Goal: Find specific page/section: Find specific page/section

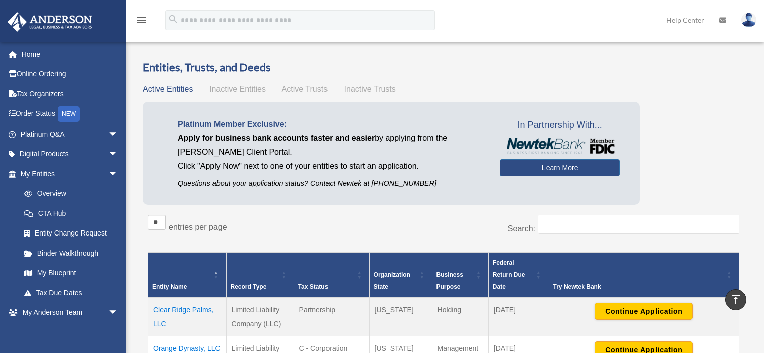
click at [108, 310] on span "arrow_drop_down" at bounding box center [118, 313] width 20 height 21
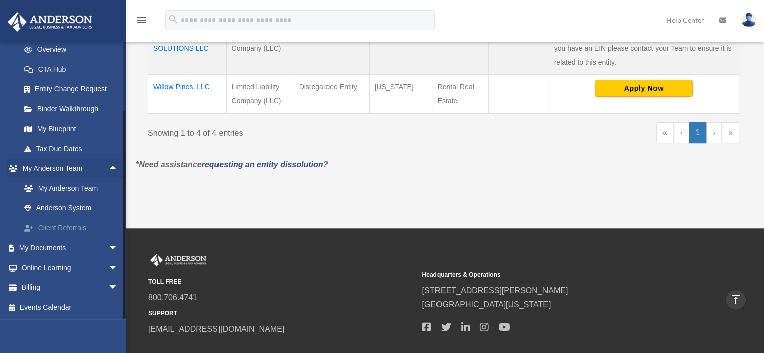
scroll to position [354, 0]
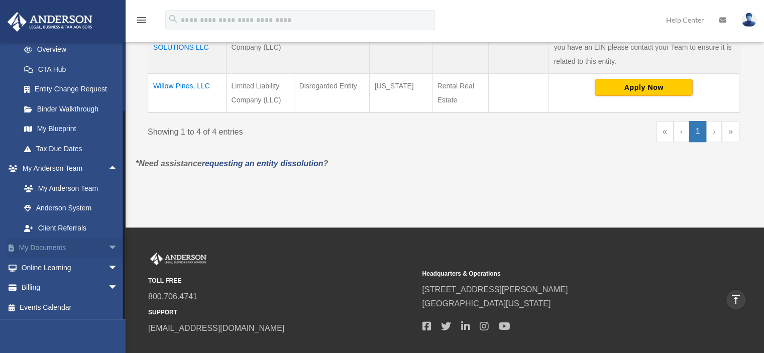
click at [108, 244] on span "arrow_drop_down" at bounding box center [118, 248] width 20 height 21
click at [49, 263] on link "Box" at bounding box center [73, 268] width 119 height 20
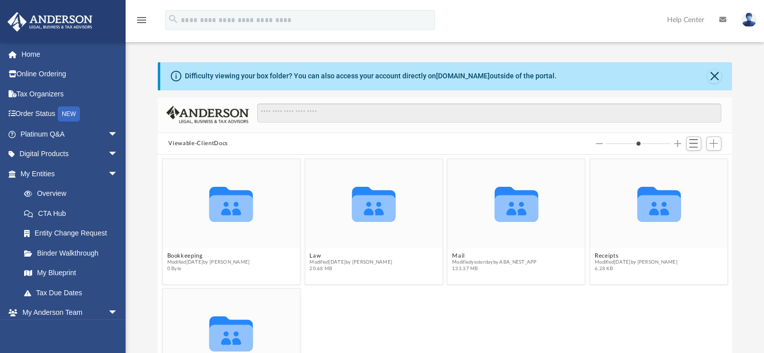
scroll to position [35, 0]
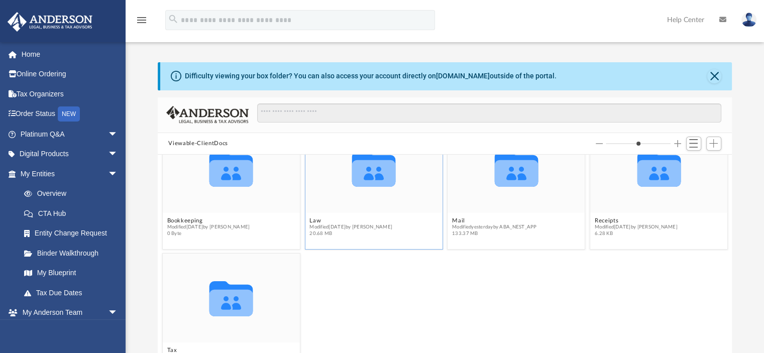
click at [367, 188] on icon "Collaborated Folder" at bounding box center [373, 168] width 82 height 53
click at [372, 172] on icon "grid" at bounding box center [374, 173] width 44 height 27
click at [715, 72] on button "Close" at bounding box center [714, 76] width 14 height 14
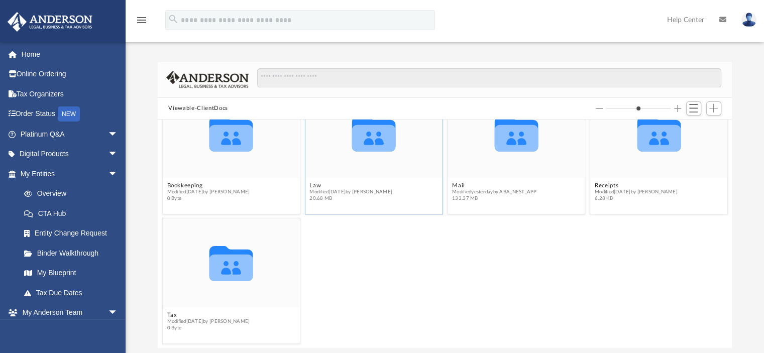
click at [383, 156] on icon "Collaborated Folder" at bounding box center [373, 132] width 82 height 53
click at [392, 159] on icon "Collaborated Folder" at bounding box center [373, 132] width 82 height 53
click at [392, 192] on span "Modified Mon Sep 8 2025 by Lauren Mirabal" at bounding box center [350, 192] width 83 height 7
click at [379, 143] on icon "grid" at bounding box center [374, 134] width 44 height 35
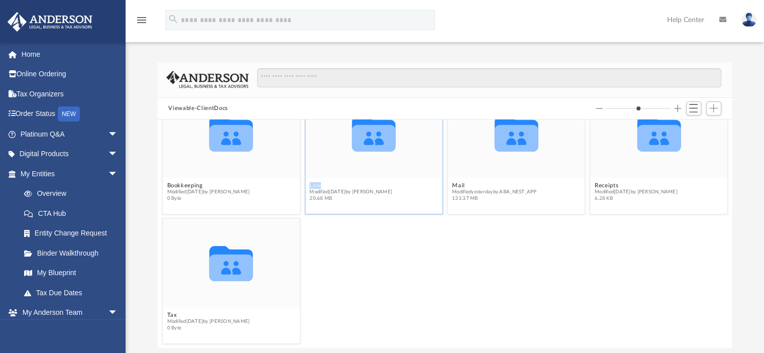
click at [379, 143] on icon "grid" at bounding box center [374, 134] width 44 height 35
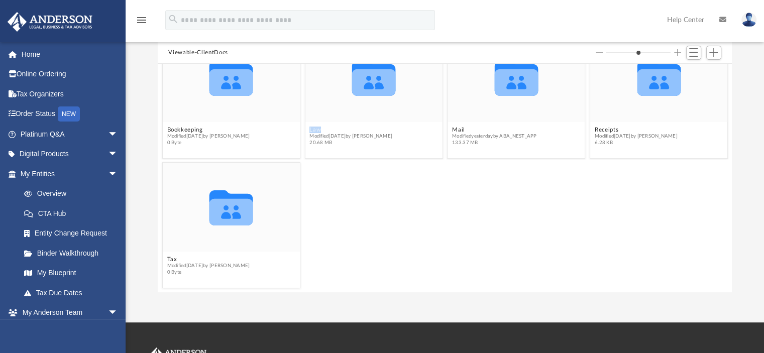
scroll to position [0, 0]
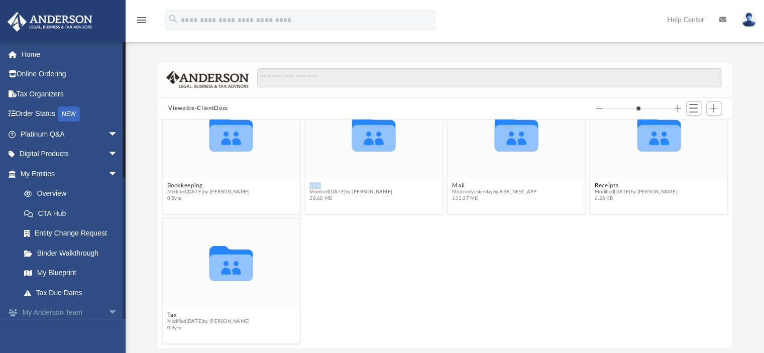
click at [108, 307] on span "arrow_drop_down" at bounding box center [118, 313] width 20 height 21
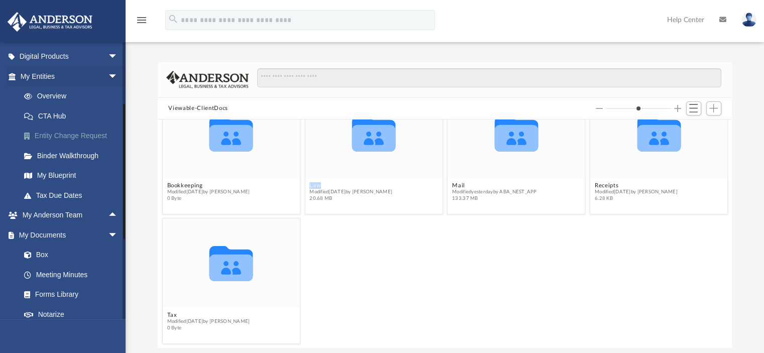
scroll to position [98, 0]
click at [38, 252] on link "Box" at bounding box center [73, 255] width 119 height 20
click at [46, 256] on link "Box" at bounding box center [73, 255] width 119 height 20
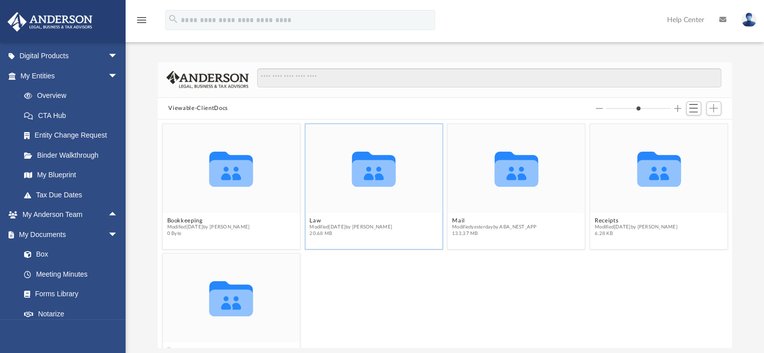
click at [386, 191] on icon "Collaborated Folder" at bounding box center [373, 168] width 82 height 53
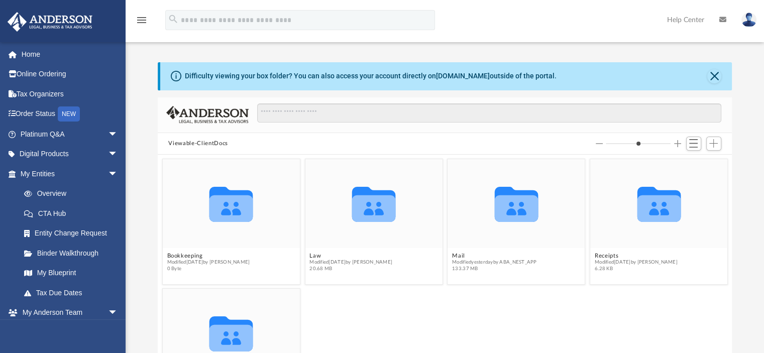
scroll to position [220, 566]
click at [335, 230] on icon "Collaborated Folder" at bounding box center [373, 203] width 82 height 53
click at [362, 217] on icon "grid" at bounding box center [374, 208] width 44 height 27
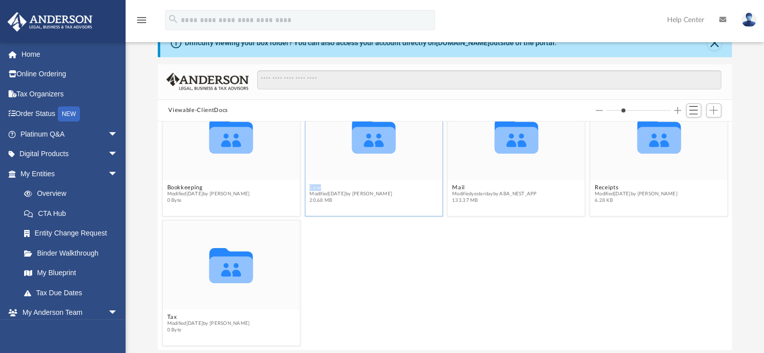
scroll to position [35, 0]
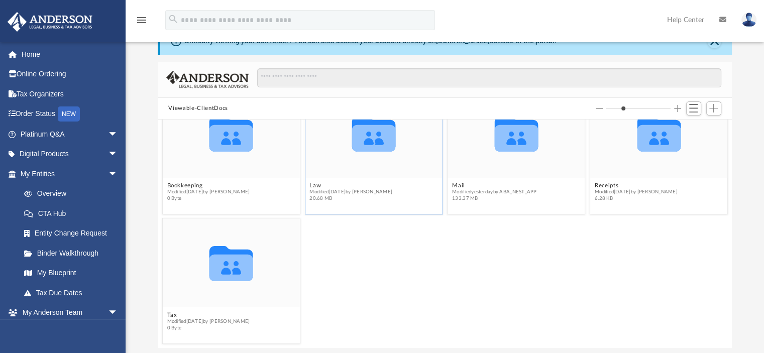
click at [372, 158] on icon "Collaborated Folder" at bounding box center [373, 132] width 82 height 53
click at [379, 132] on icon "grid" at bounding box center [374, 138] width 44 height 27
click at [57, 197] on link "Overview" at bounding box center [73, 194] width 119 height 20
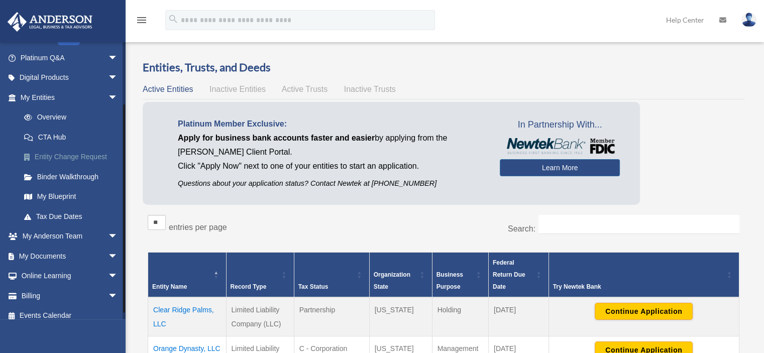
scroll to position [84, 0]
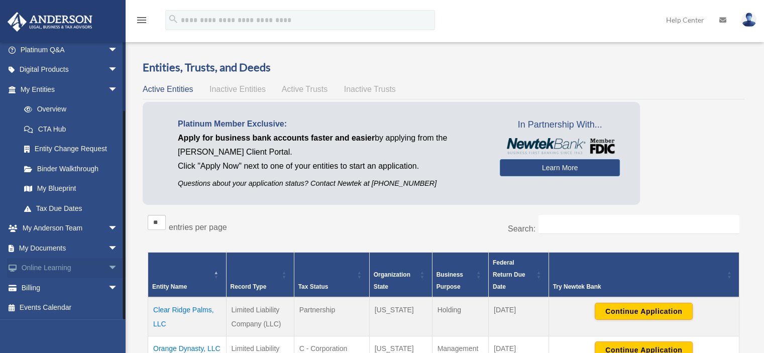
click at [108, 269] on span "arrow_drop_down" at bounding box center [118, 268] width 20 height 21
click at [108, 269] on span "arrow_drop_up" at bounding box center [118, 268] width 20 height 21
click at [108, 250] on span "arrow_drop_down" at bounding box center [118, 248] width 20 height 21
click at [47, 263] on link "Box" at bounding box center [73, 268] width 119 height 20
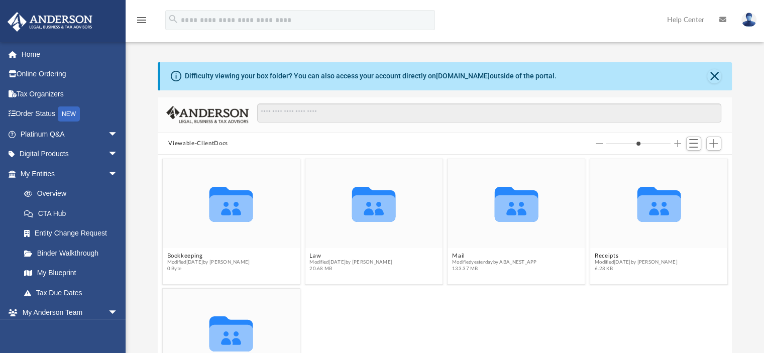
scroll to position [220, 566]
click at [370, 222] on icon "Collaborated Folder" at bounding box center [373, 203] width 82 height 53
click at [345, 194] on icon "Collaborated Folder" at bounding box center [373, 203] width 82 height 53
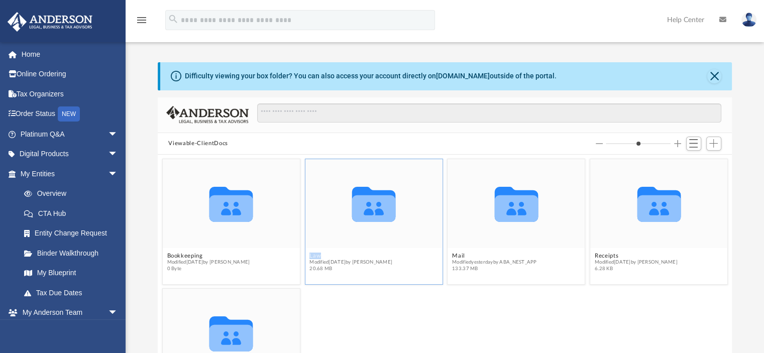
click at [345, 194] on icon "Collaborated Folder" at bounding box center [373, 203] width 82 height 53
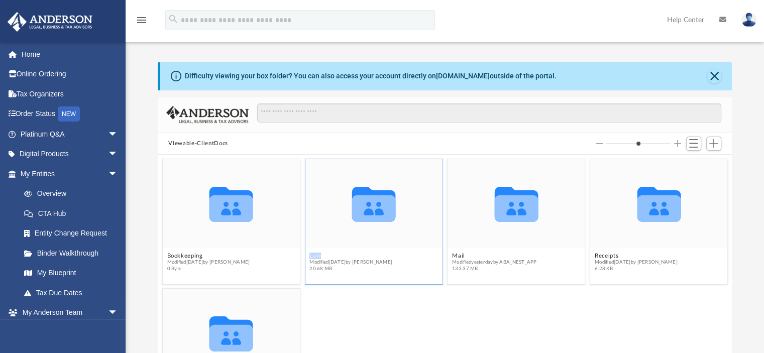
click at [345, 194] on icon "Collaborated Folder" at bounding box center [373, 203] width 82 height 53
click at [499, 215] on icon "grid" at bounding box center [516, 208] width 44 height 27
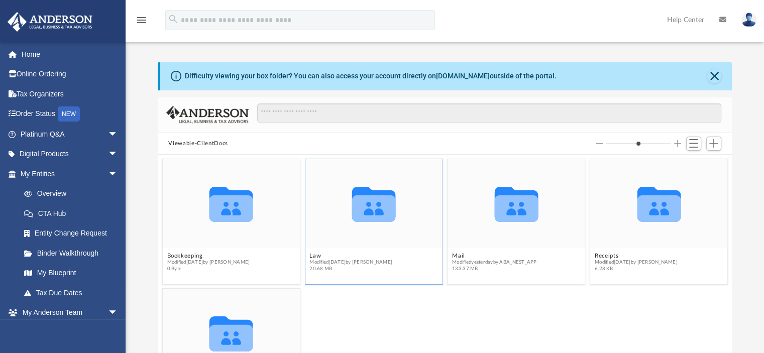
click at [372, 251] on figcaption "Law Modified Mon Sep 8 2025 by Lauren Mirabal 20.68 MB" at bounding box center [373, 262] width 137 height 27
